Goal: Task Accomplishment & Management: Manage account settings

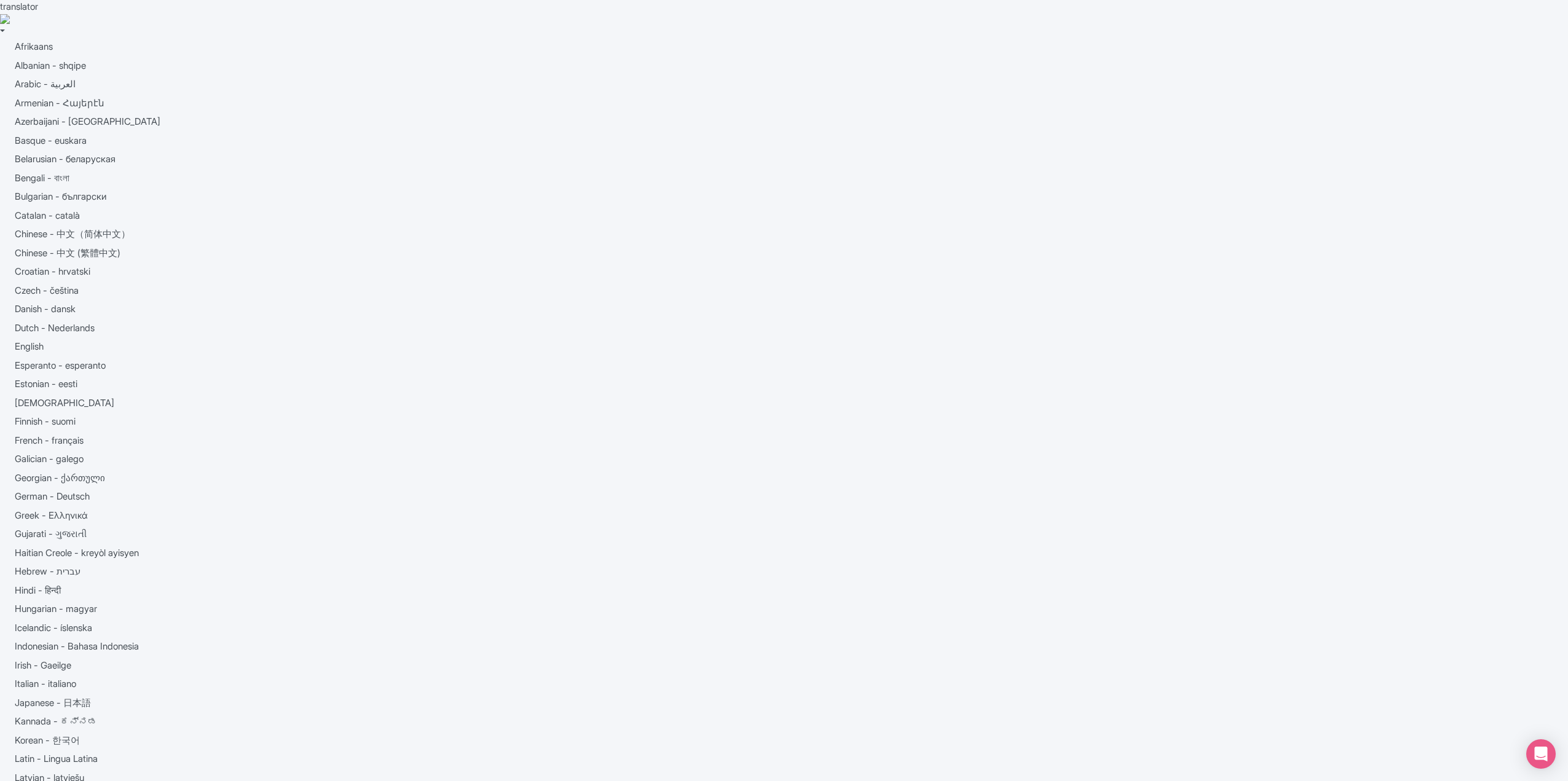
type trix-editor "<div>Hub Town Tours provides intimate, small-group walking tours through Boston…"
type trix-editor "<div>The [GEOGRAPHIC_DATA], founded in [DATE] and nestled on 125 acres within […"
type trix-editor "<div>Edgewater Marine LLC is Foster City’s exclusive electric boat concession, …"
